Goal: Navigation & Orientation: Find specific page/section

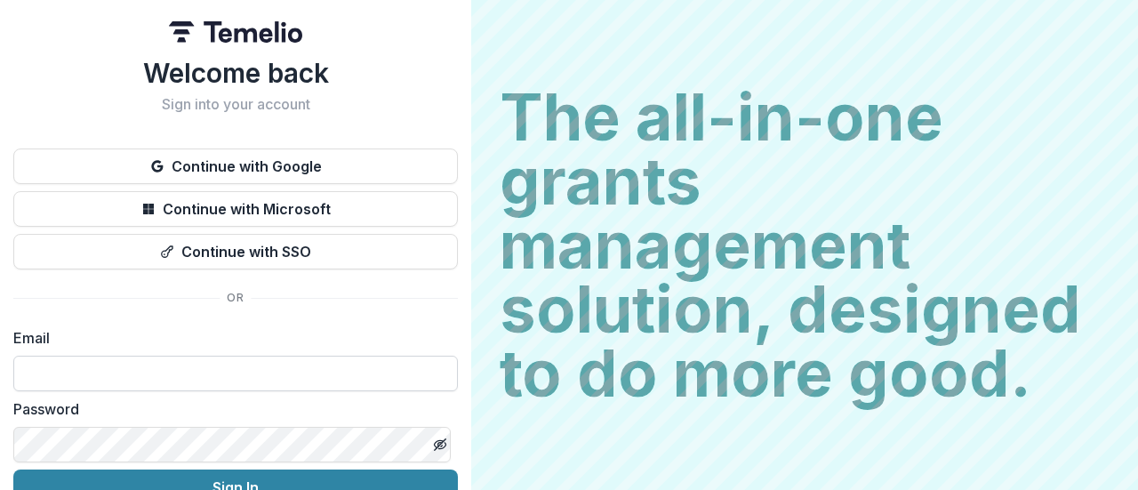
click at [184, 365] on input at bounding box center [235, 374] width 444 height 36
type input "**********"
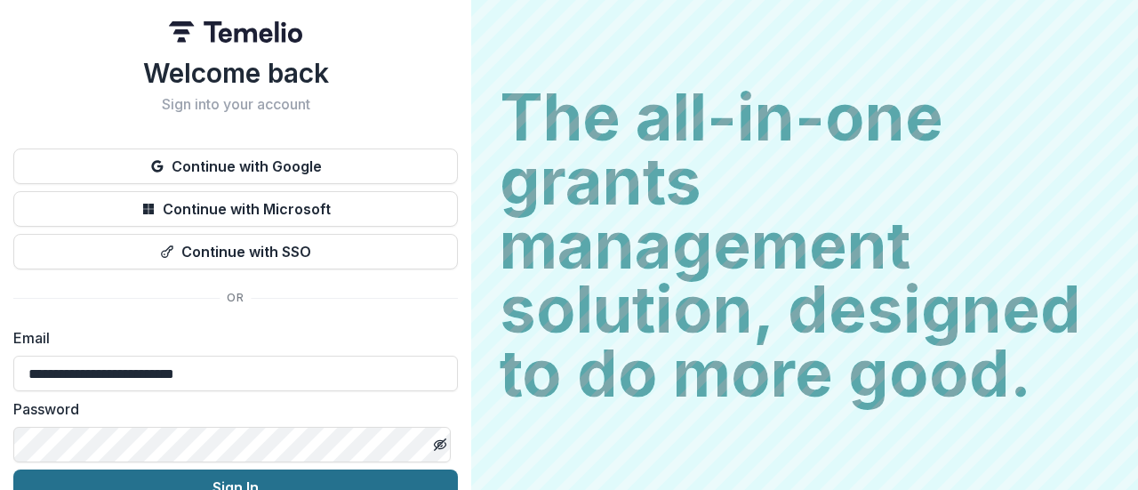
click at [197, 486] on button "Sign In" at bounding box center [235, 487] width 444 height 36
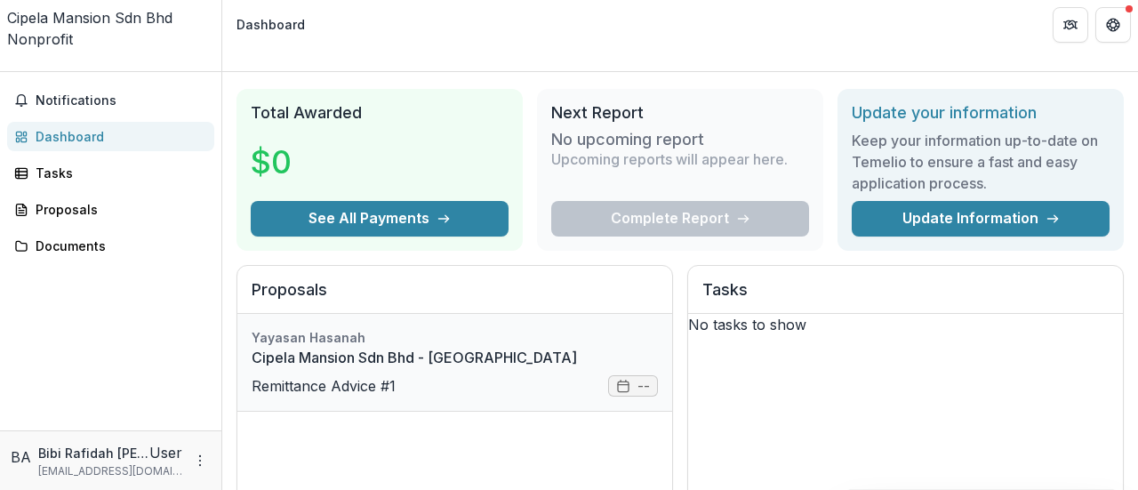
scroll to position [43, 0]
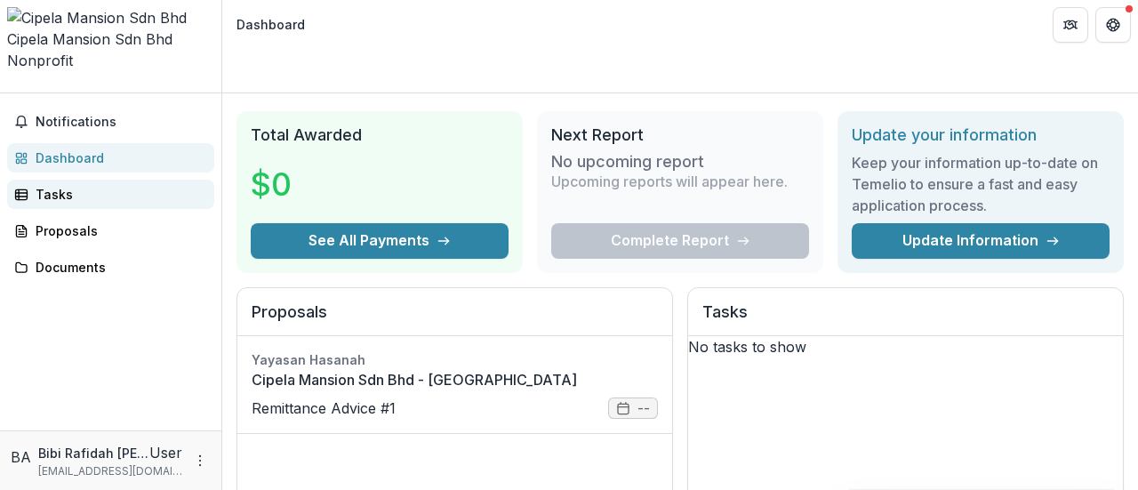
click at [65, 185] on div "Tasks" at bounding box center [118, 194] width 164 height 19
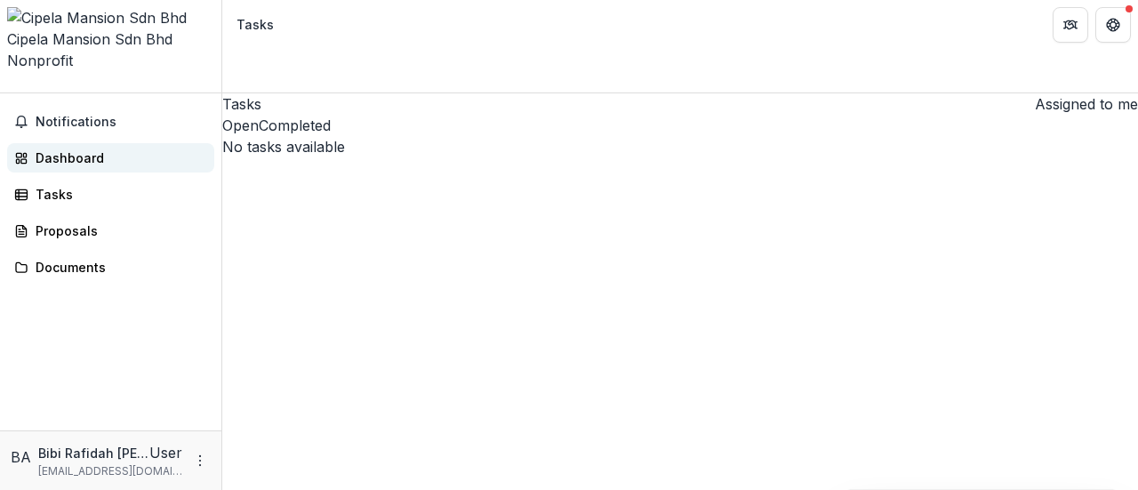
click at [135, 148] on div "Dashboard" at bounding box center [118, 157] width 164 height 19
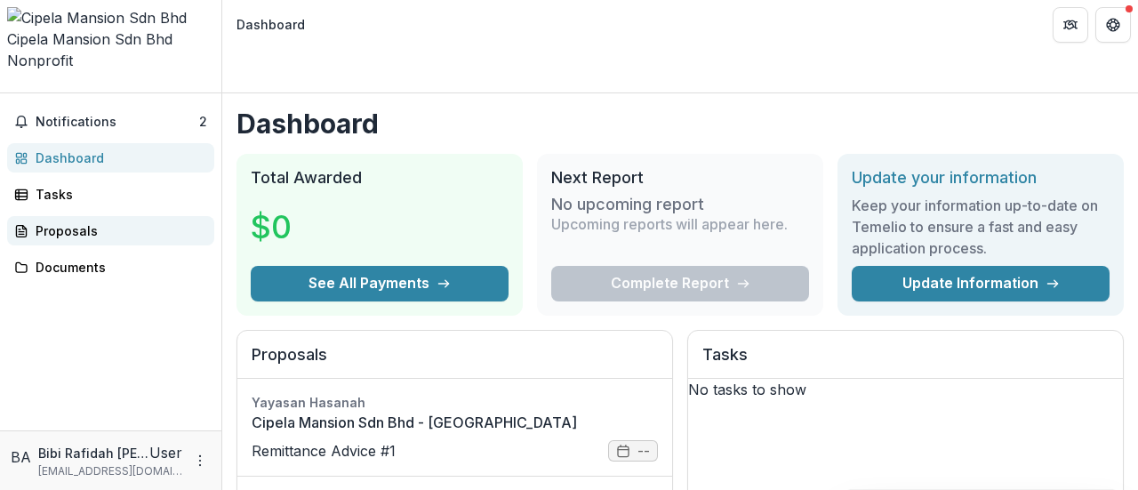
click at [66, 221] on div "Proposals" at bounding box center [118, 230] width 164 height 19
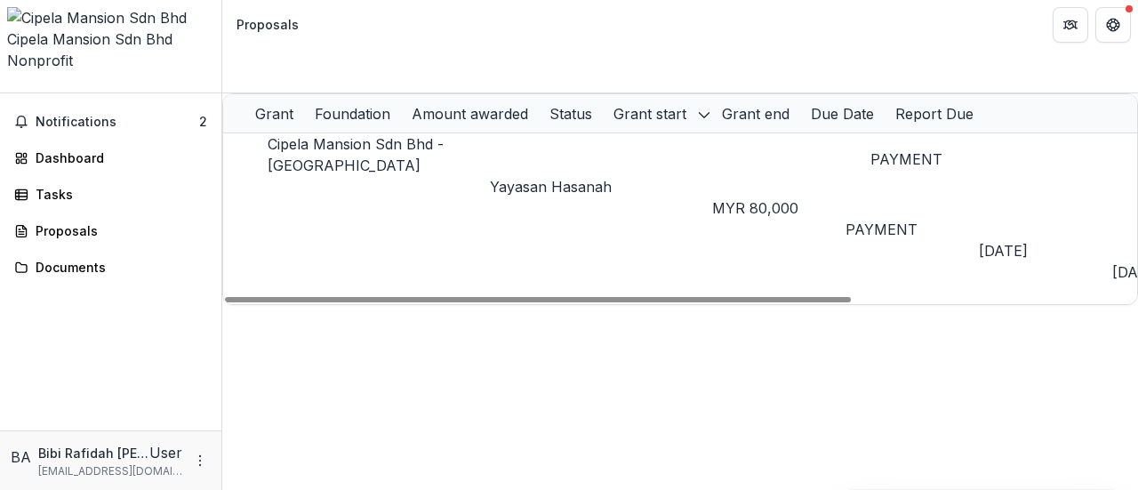
click at [891, 220] on span "PAYMENT" at bounding box center [881, 229] width 72 height 18
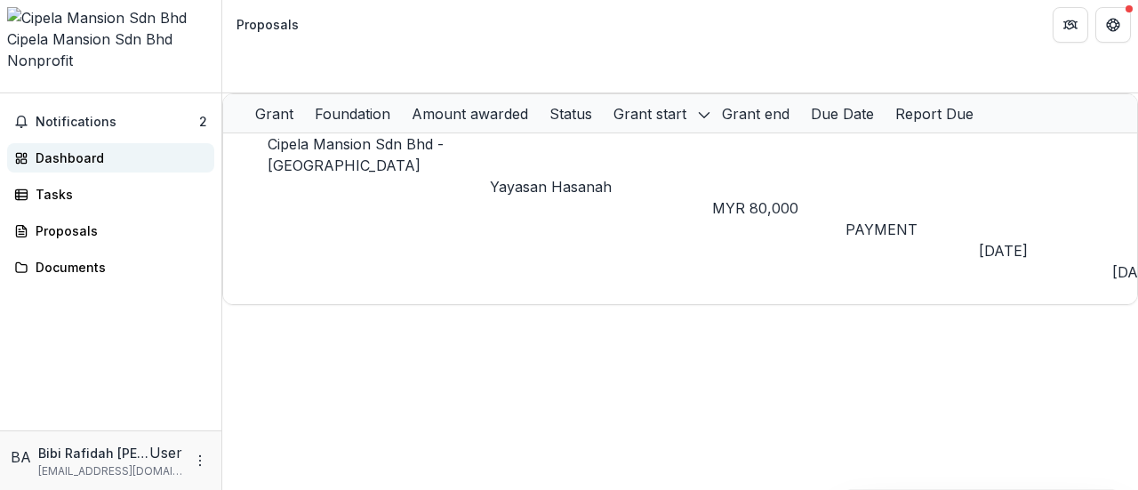
click at [64, 148] on div "Dashboard" at bounding box center [118, 157] width 164 height 19
